Goal: Transaction & Acquisition: Purchase product/service

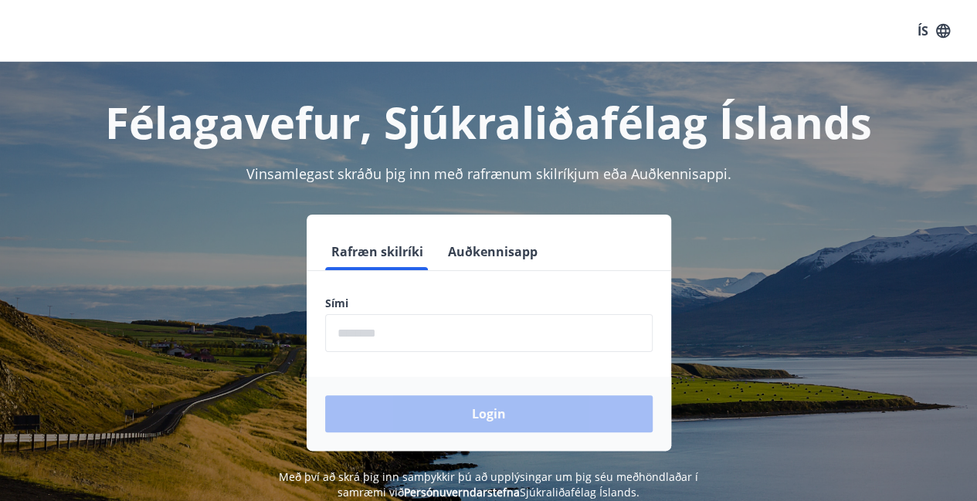
scroll to position [191, 0]
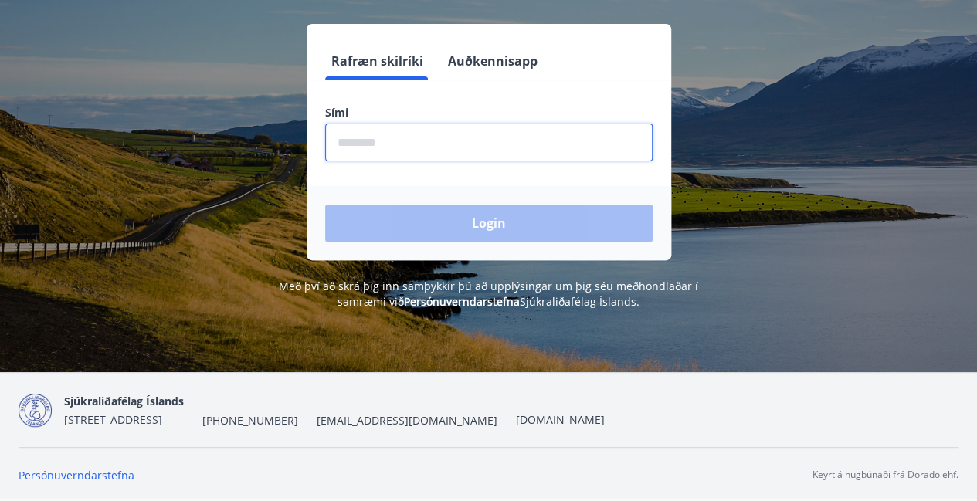
click at [481, 141] on input "phone" at bounding box center [488, 143] width 327 height 38
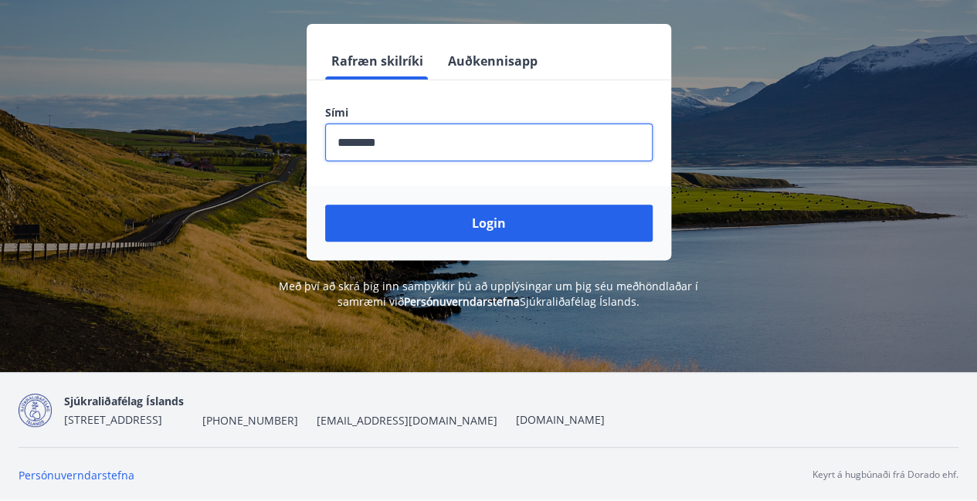
type input "********"
click at [325, 205] on button "Login" at bounding box center [488, 223] width 327 height 37
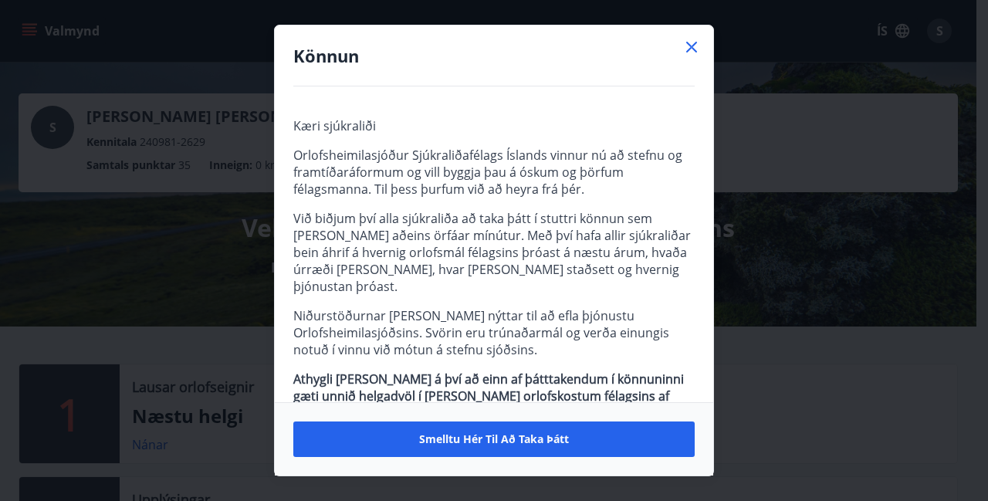
click at [692, 44] on icon at bounding box center [692, 47] width 19 height 19
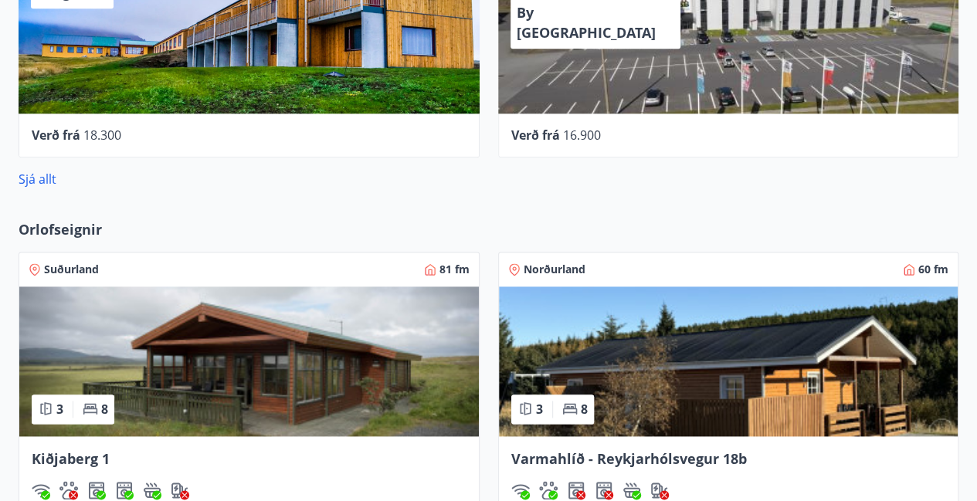
scroll to position [902, 0]
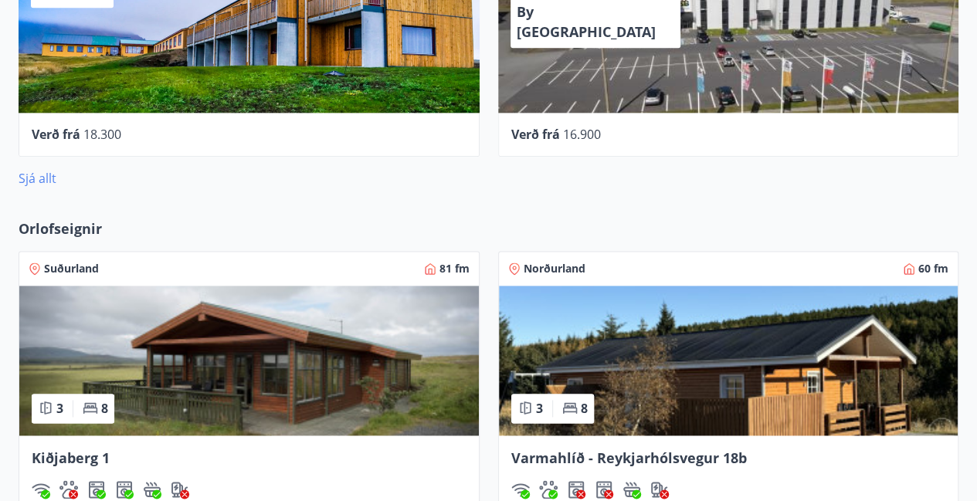
click at [34, 181] on link "Sjá allt" at bounding box center [38, 178] width 38 height 17
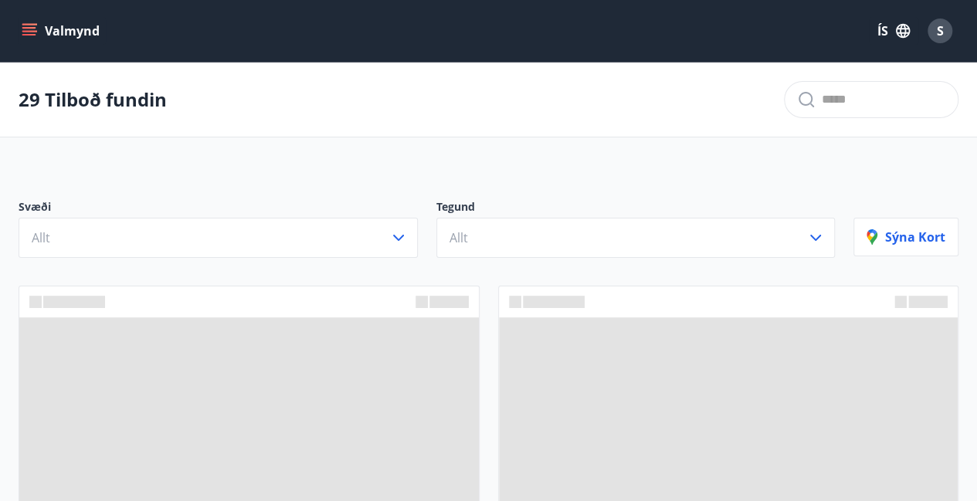
scroll to position [190, 0]
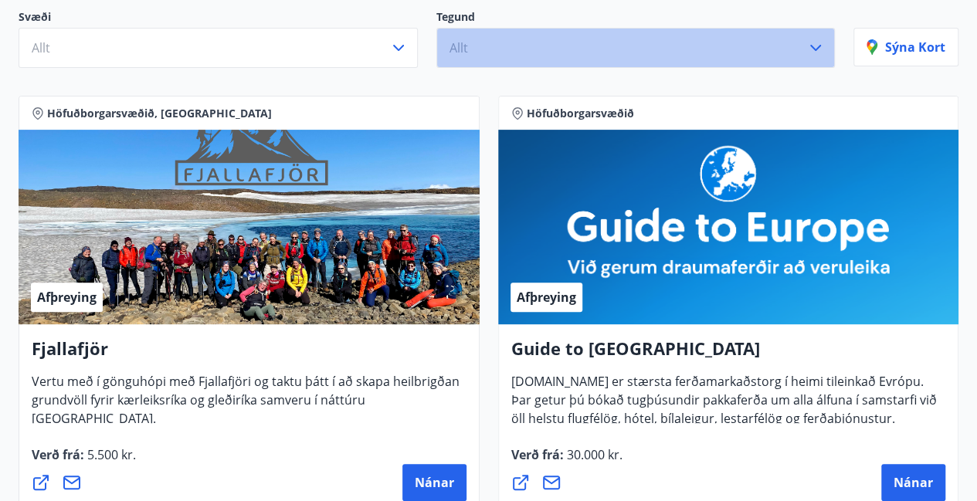
click at [818, 46] on icon "button" at bounding box center [815, 48] width 11 height 6
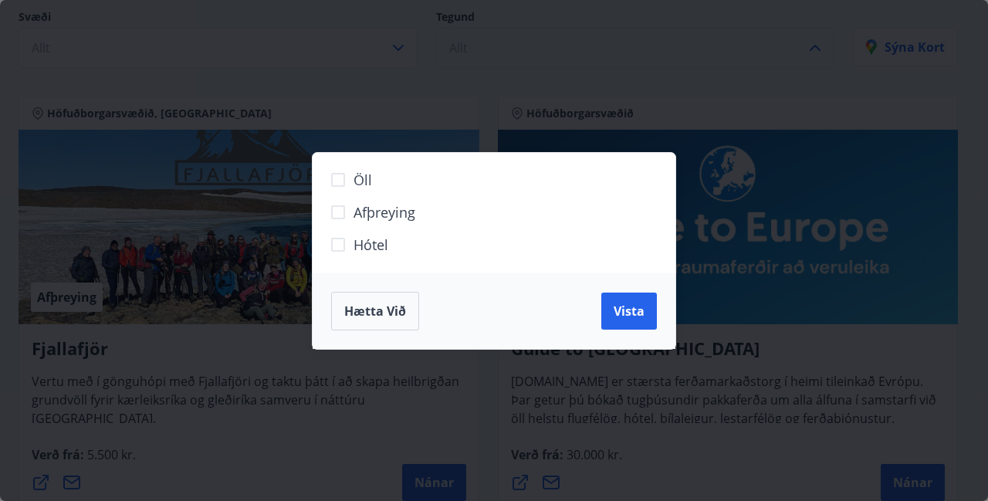
click at [372, 245] on span "Hótel" at bounding box center [371, 245] width 35 height 20
click at [625, 316] on span "Vista" at bounding box center [629, 311] width 31 height 17
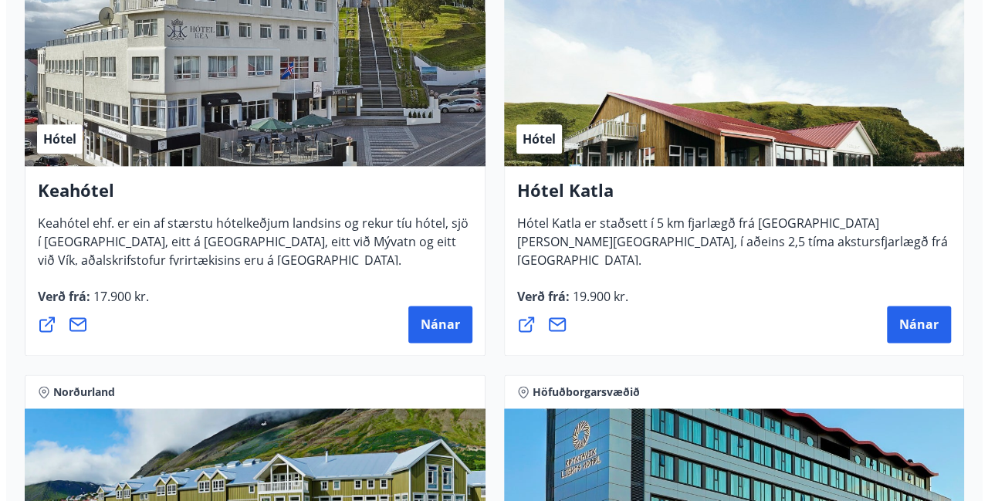
scroll to position [869, 0]
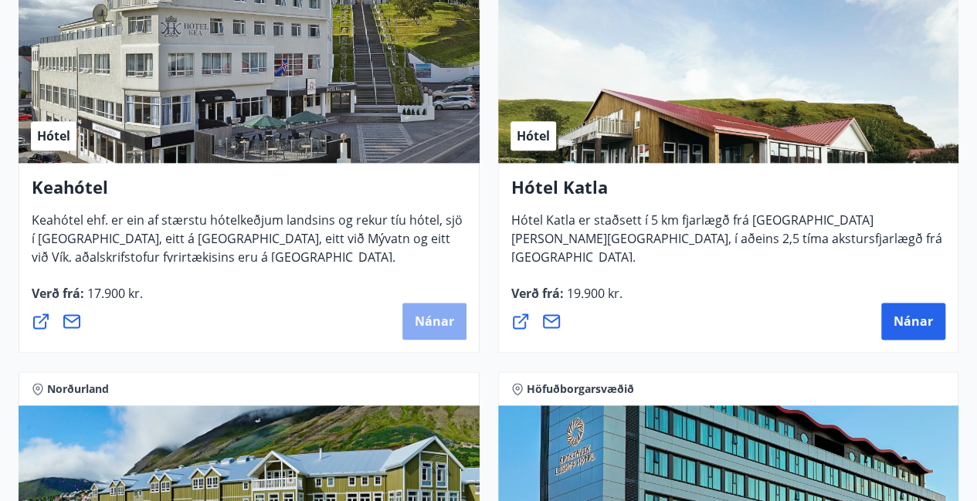
click at [432, 320] on span "Nánar" at bounding box center [434, 321] width 39 height 17
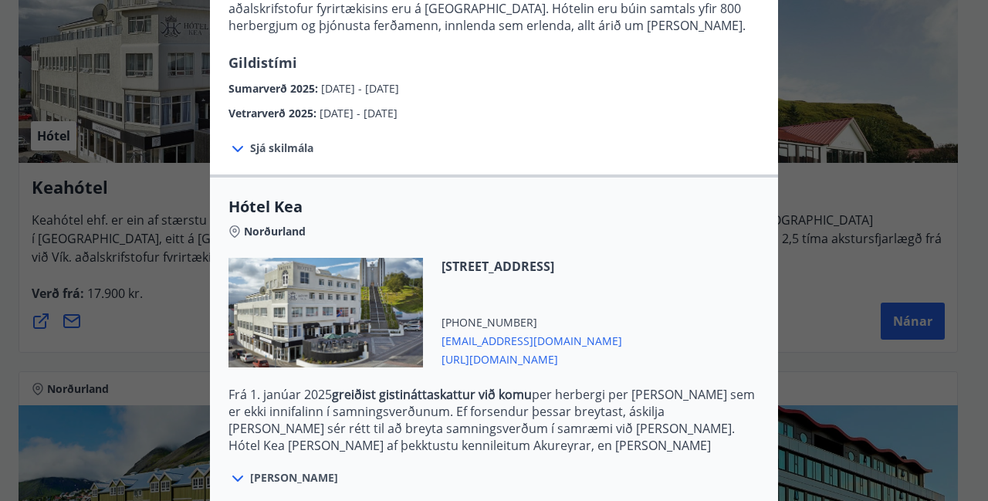
scroll to position [378, 0]
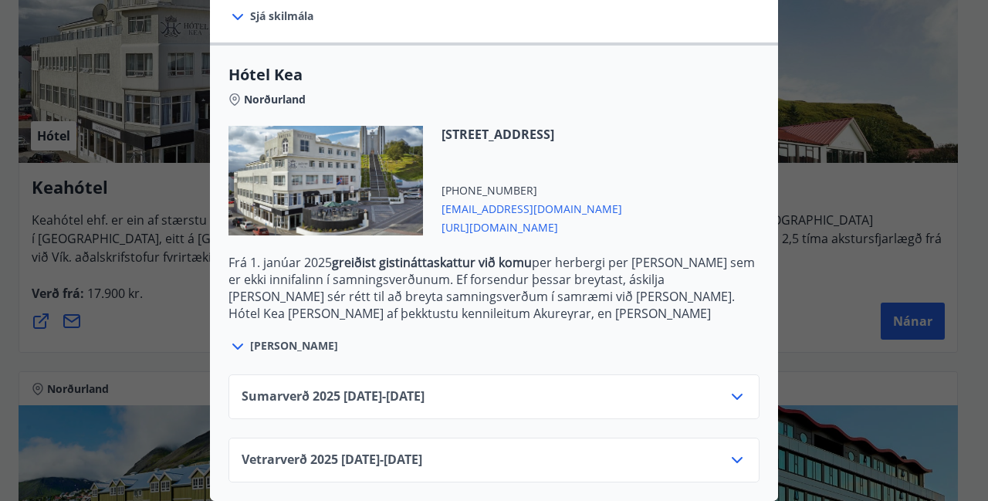
click at [728, 388] on icon at bounding box center [737, 397] width 19 height 19
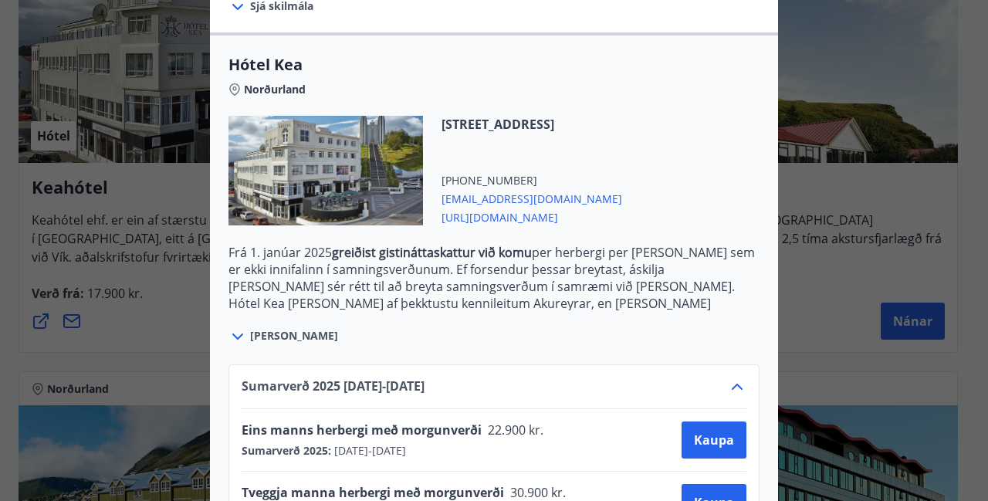
scroll to position [503, 0]
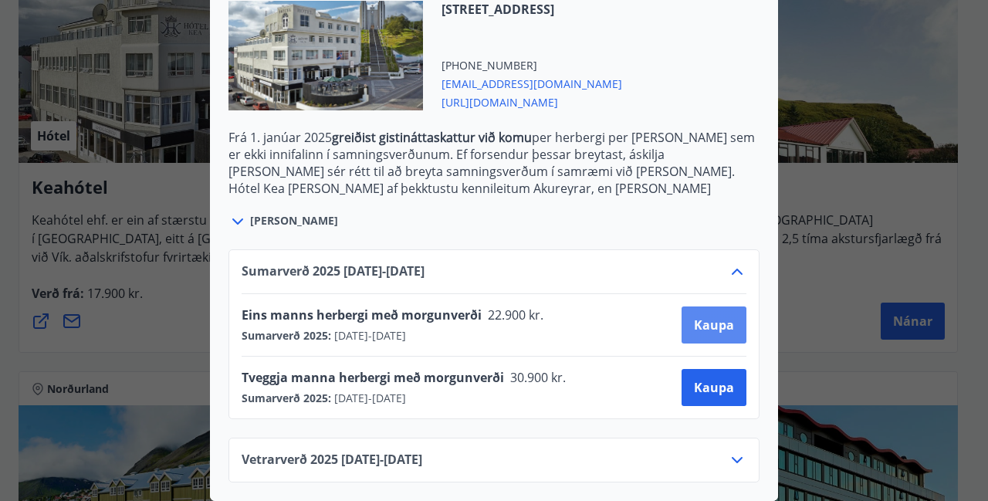
click at [726, 318] on span "Kaupa" at bounding box center [714, 325] width 40 height 17
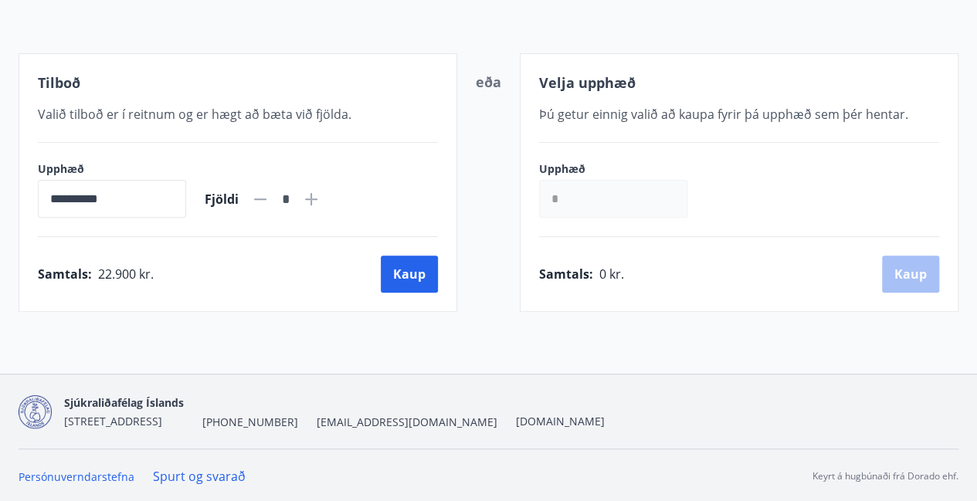
scroll to position [350, 0]
click at [320, 201] on icon at bounding box center [311, 199] width 19 height 19
type input "*"
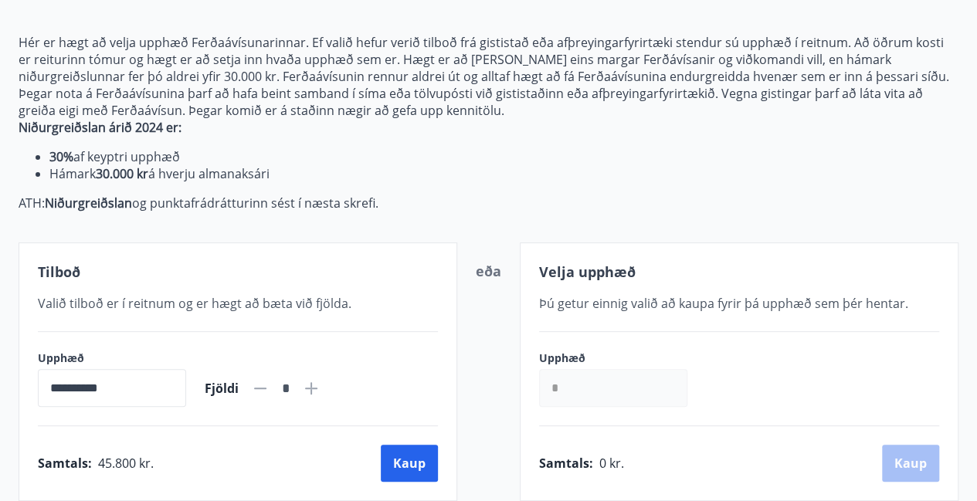
scroll to position [141, 0]
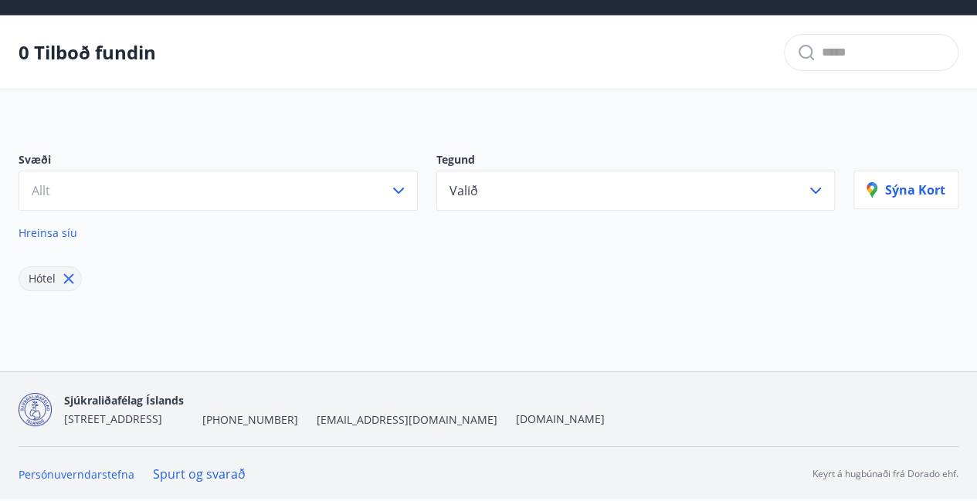
scroll to position [45, 0]
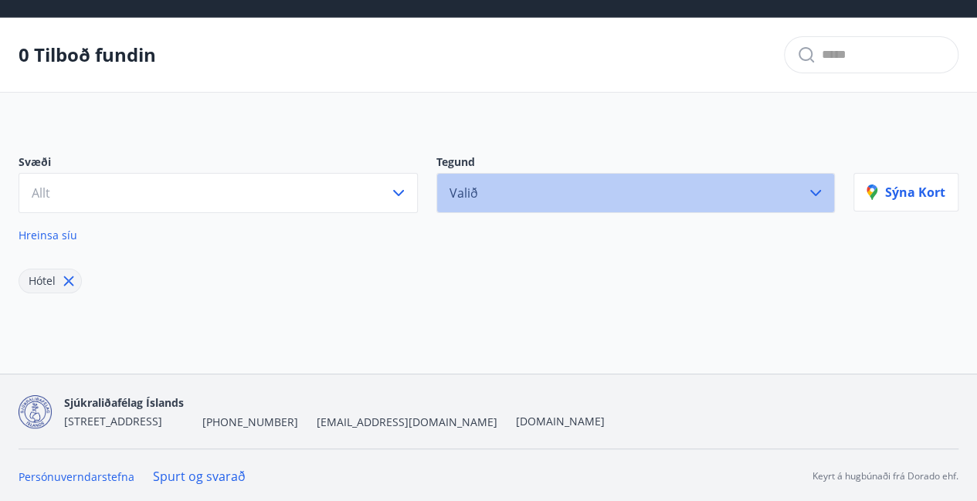
click at [819, 192] on icon "button" at bounding box center [815, 193] width 11 height 6
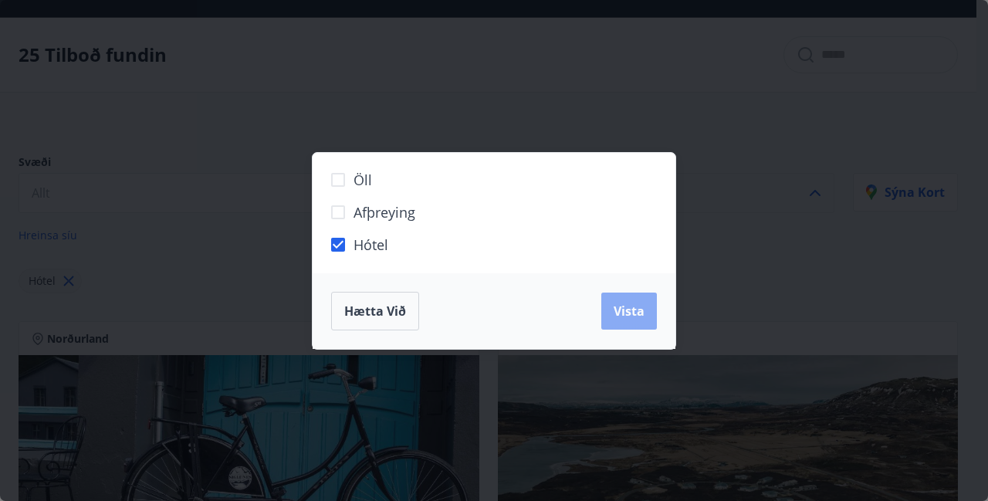
click at [635, 305] on span "Vista" at bounding box center [629, 311] width 31 height 17
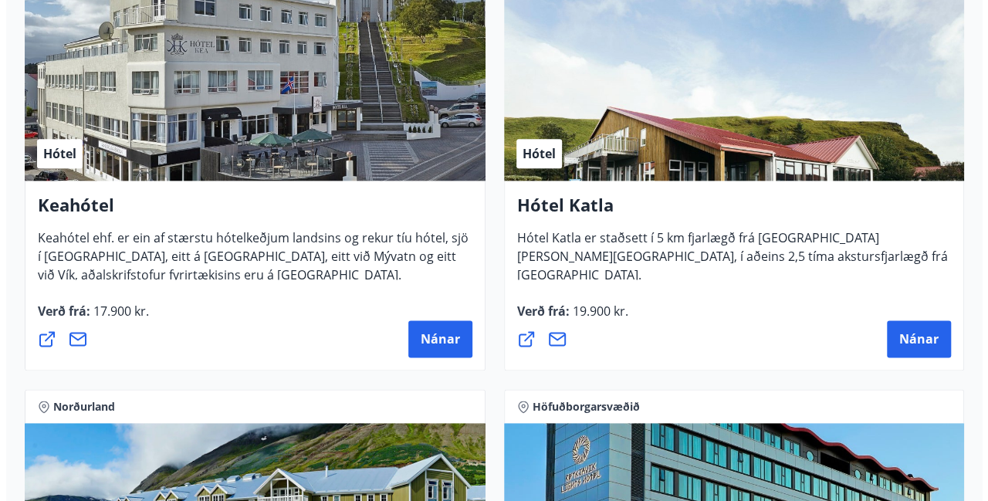
scroll to position [854, 0]
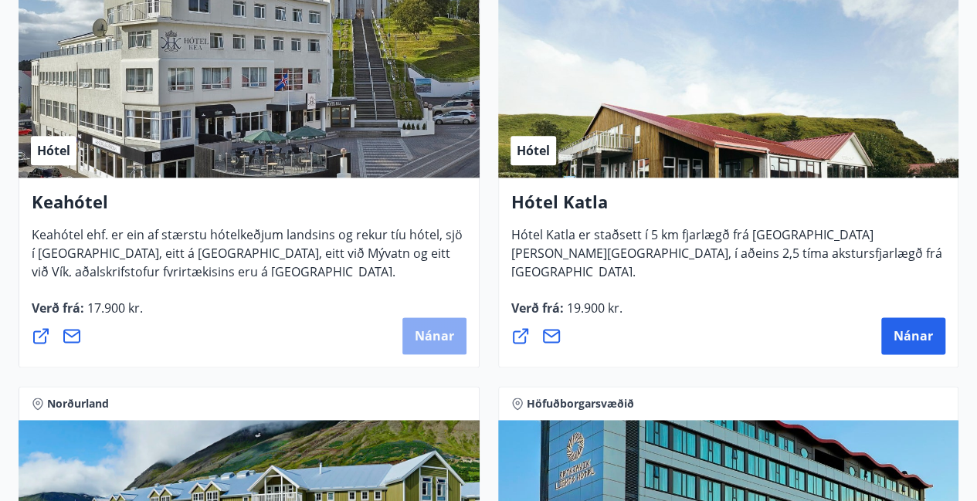
click at [415, 339] on span "Nánar" at bounding box center [434, 335] width 39 height 17
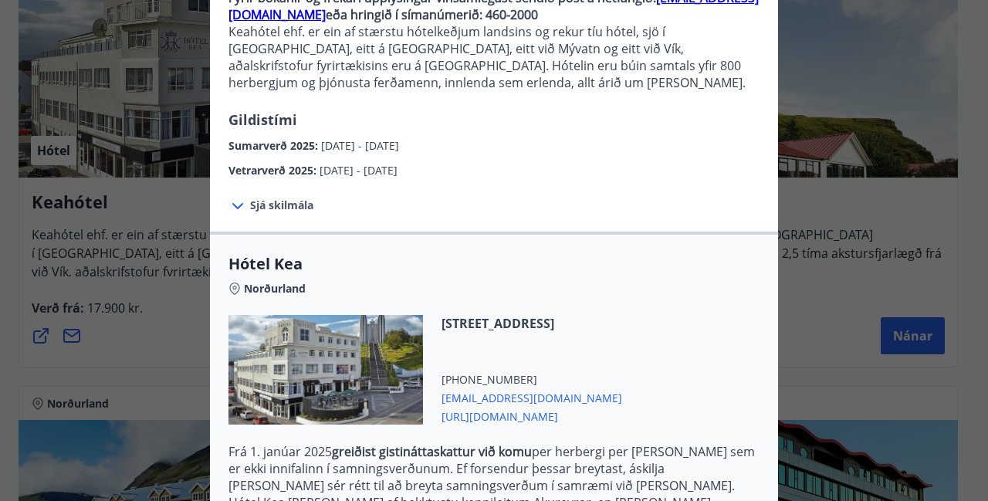
scroll to position [378, 0]
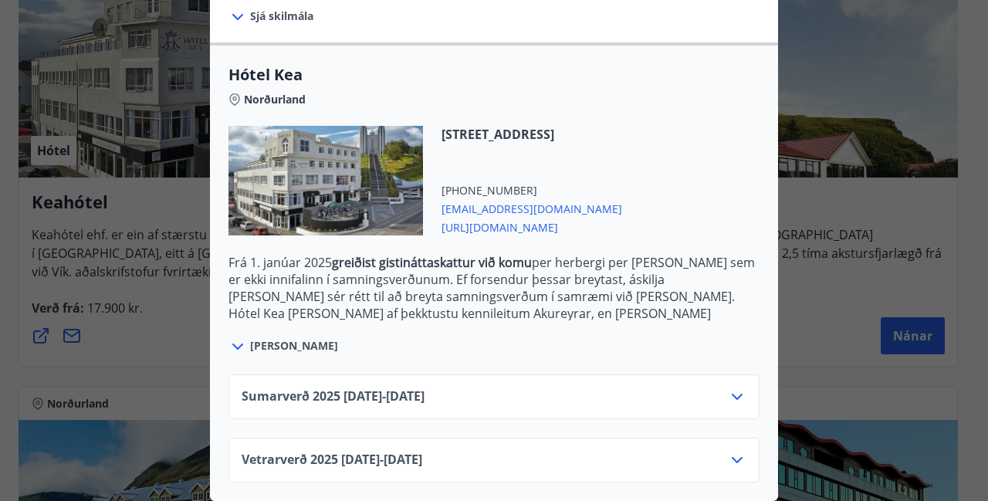
click at [728, 389] on icon at bounding box center [737, 397] width 19 height 19
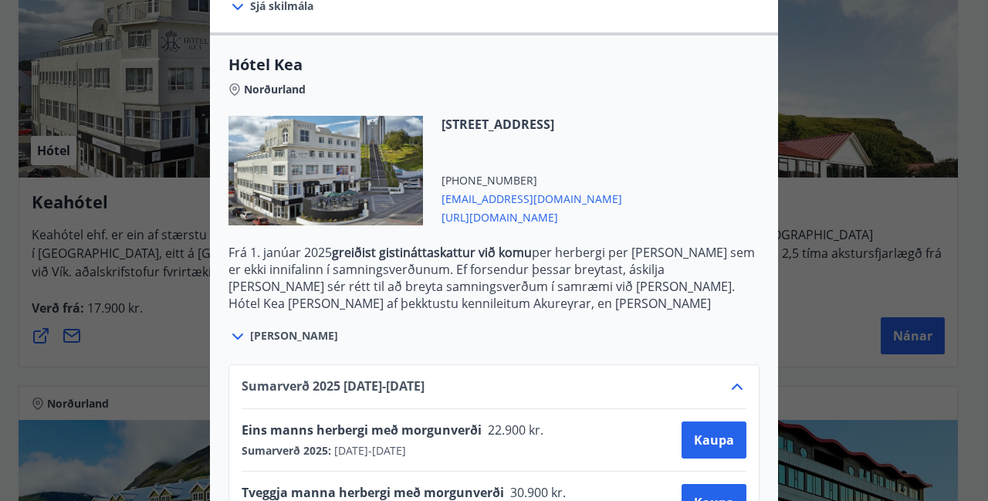
scroll to position [503, 0]
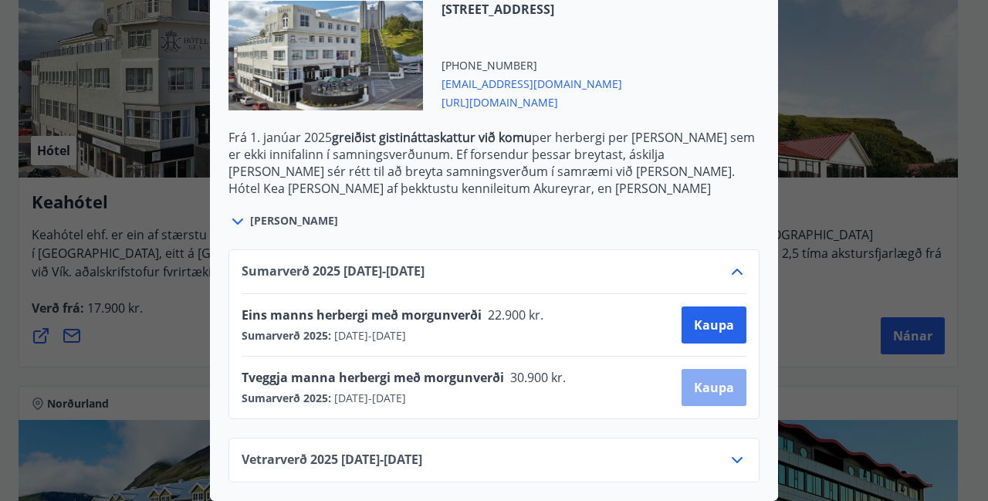
click at [706, 381] on span "Kaupa" at bounding box center [714, 387] width 40 height 17
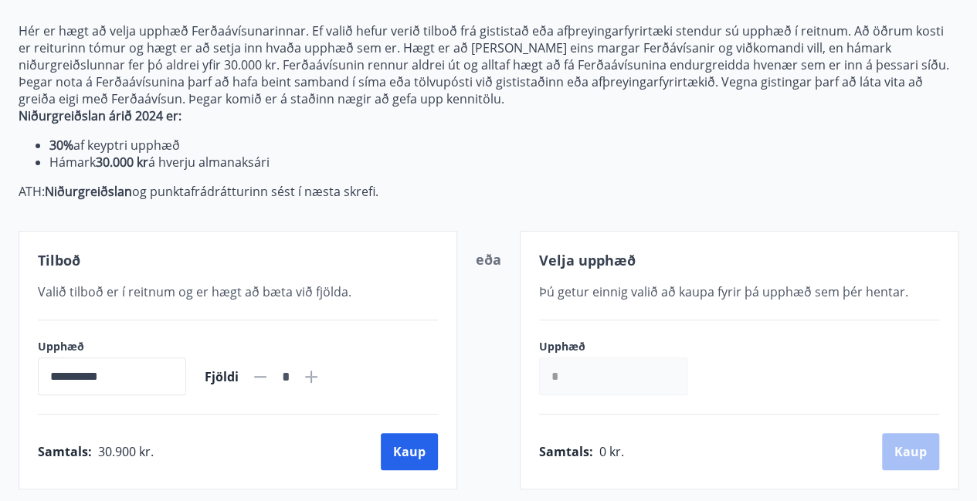
scroll to position [350, 0]
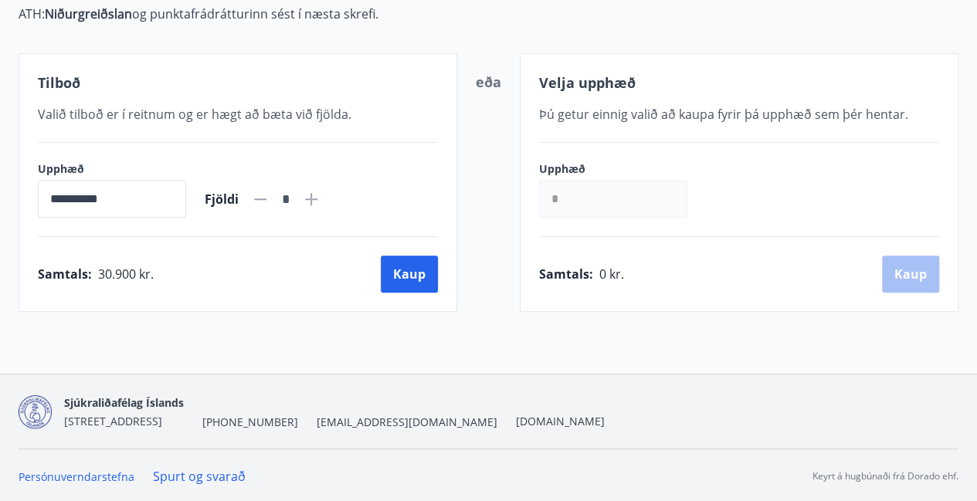
click at [312, 198] on icon at bounding box center [311, 199] width 2 height 2
type input "*"
click at [414, 274] on button "Kaup" at bounding box center [409, 274] width 57 height 37
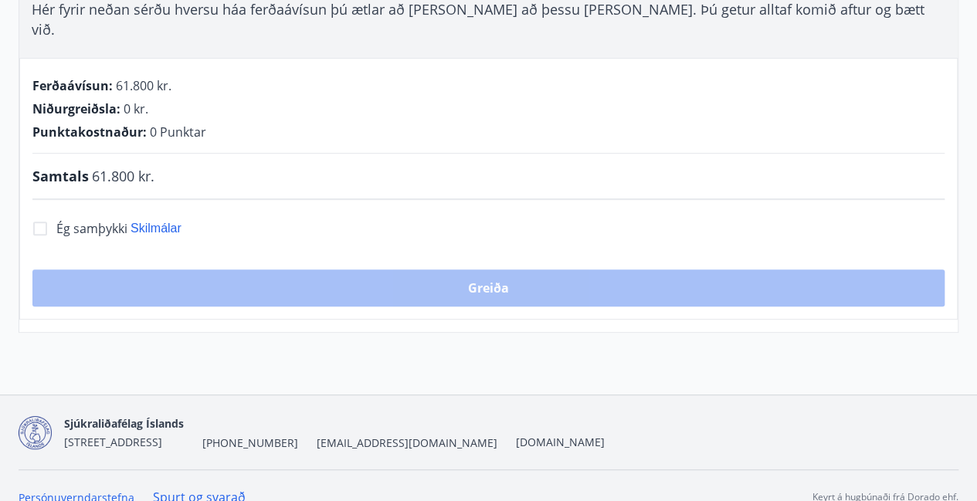
scroll to position [350, 0]
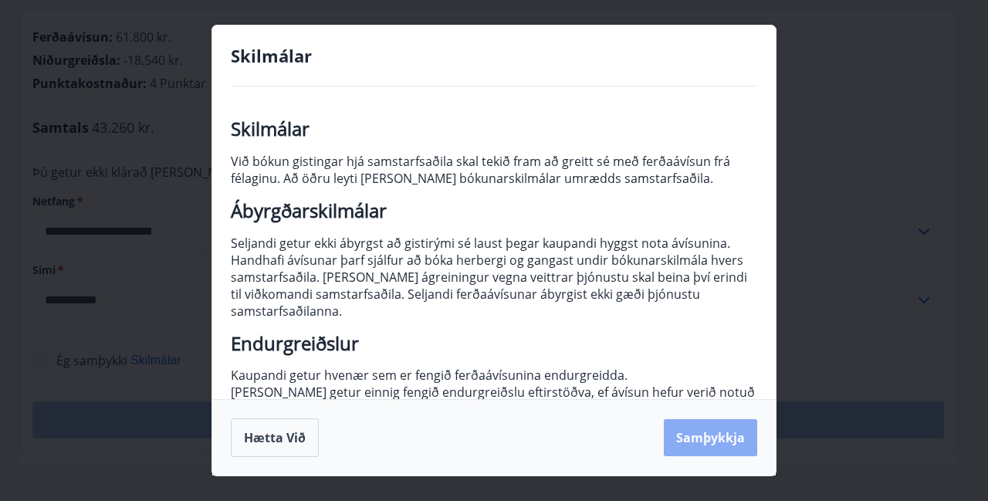
click at [721, 441] on button "Samþykkja" at bounding box center [710, 437] width 93 height 37
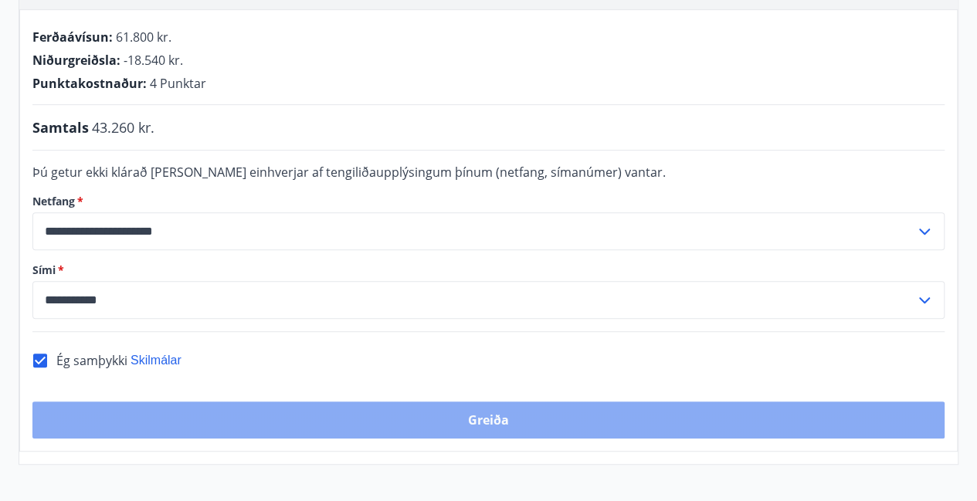
click at [578, 402] on button "Greiða" at bounding box center [488, 420] width 912 height 37
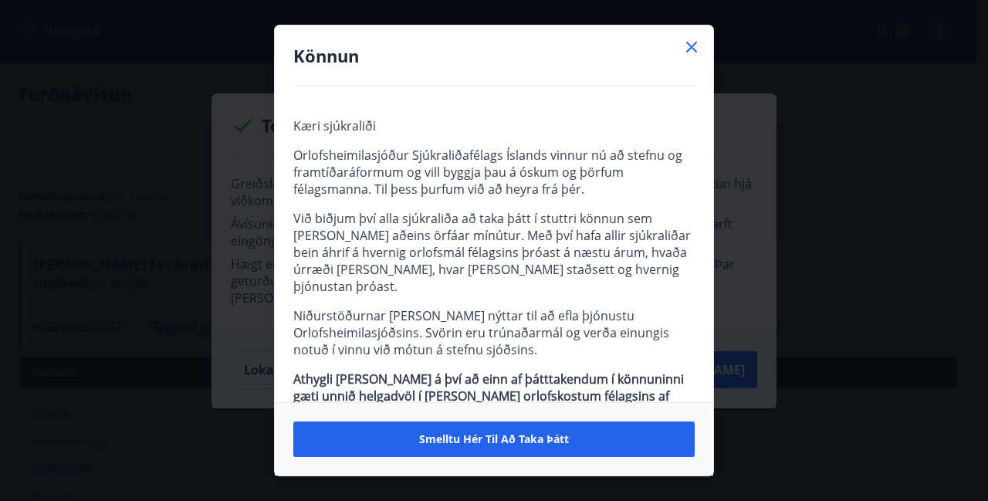
click at [693, 45] on icon at bounding box center [691, 47] width 11 height 11
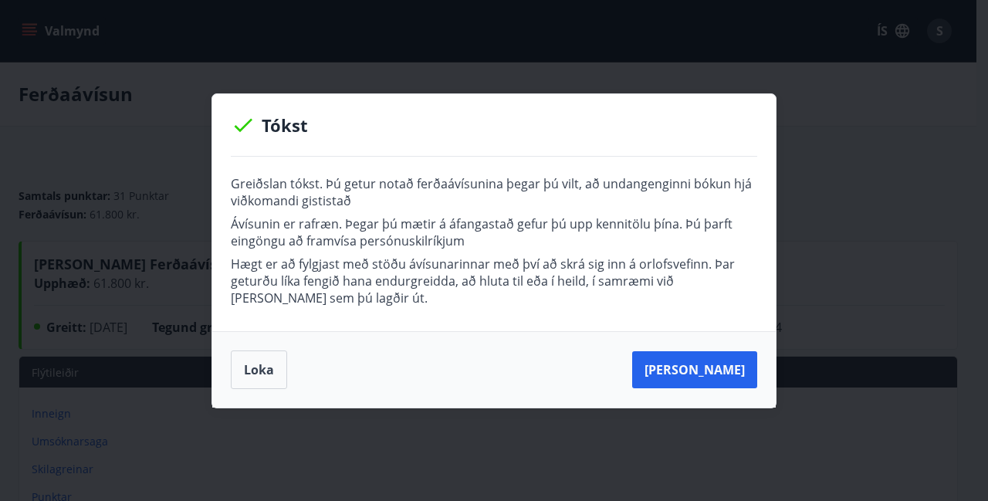
click at [573, 347] on div "[PERSON_NAME]" at bounding box center [494, 369] width 564 height 76
click at [673, 368] on button "[PERSON_NAME]" at bounding box center [694, 369] width 125 height 37
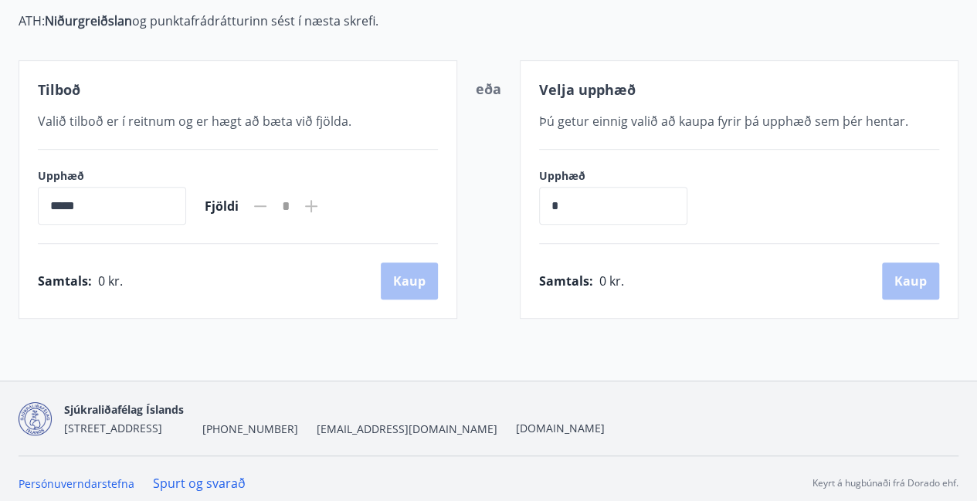
scroll to position [344, 0]
